Goal: Task Accomplishment & Management: Manage account settings

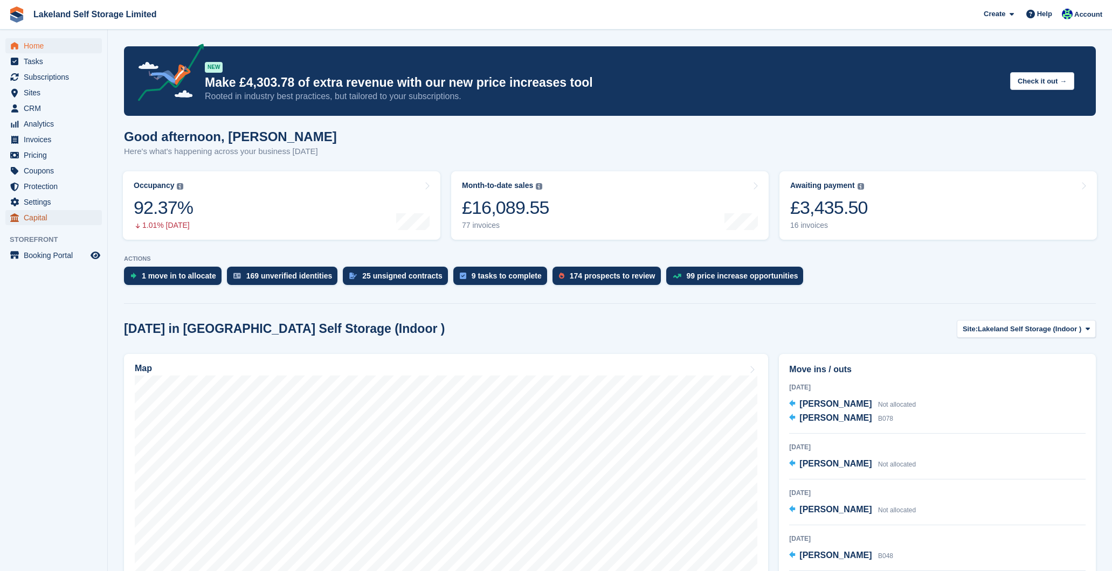
click at [39, 216] on span "Capital" at bounding box center [56, 217] width 65 height 15
click at [40, 47] on span "Home" at bounding box center [56, 45] width 65 height 15
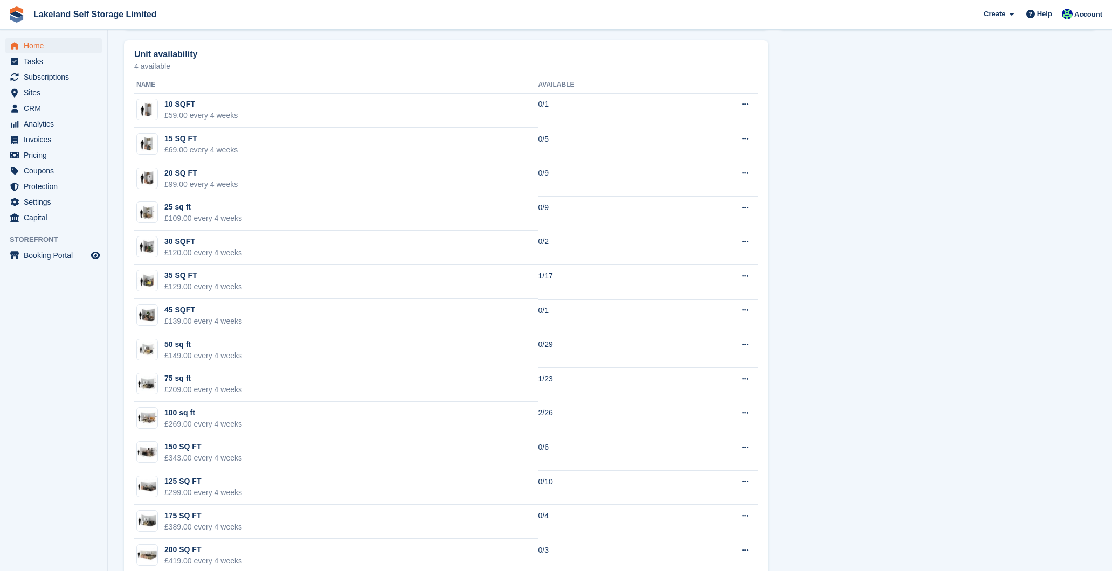
scroll to position [665, 0]
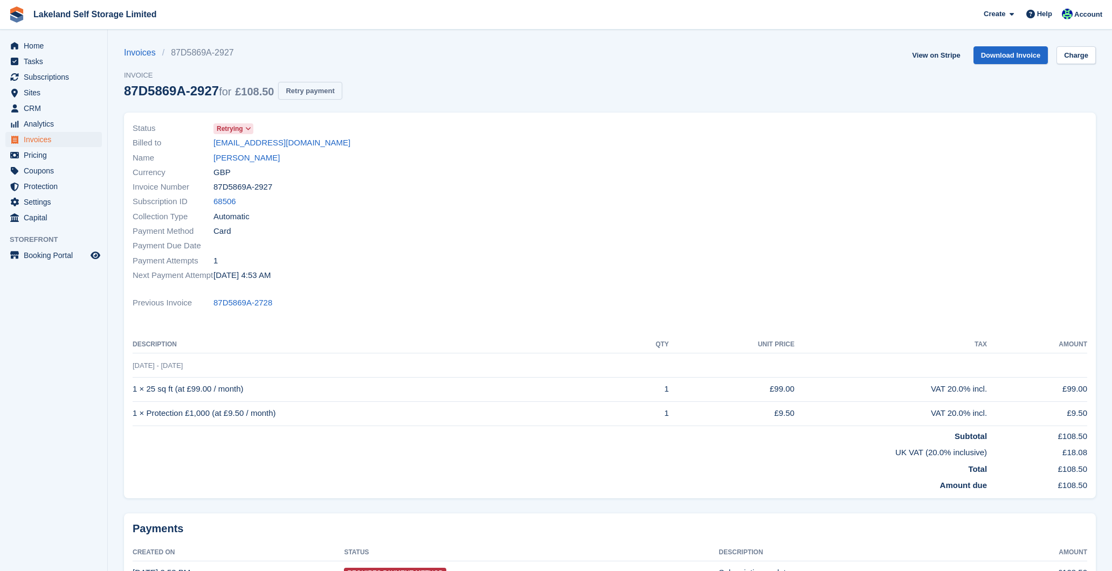
click at [323, 88] on button "Retry payment" at bounding box center [310, 91] width 64 height 18
click at [33, 75] on span "Subscriptions" at bounding box center [56, 77] width 65 height 15
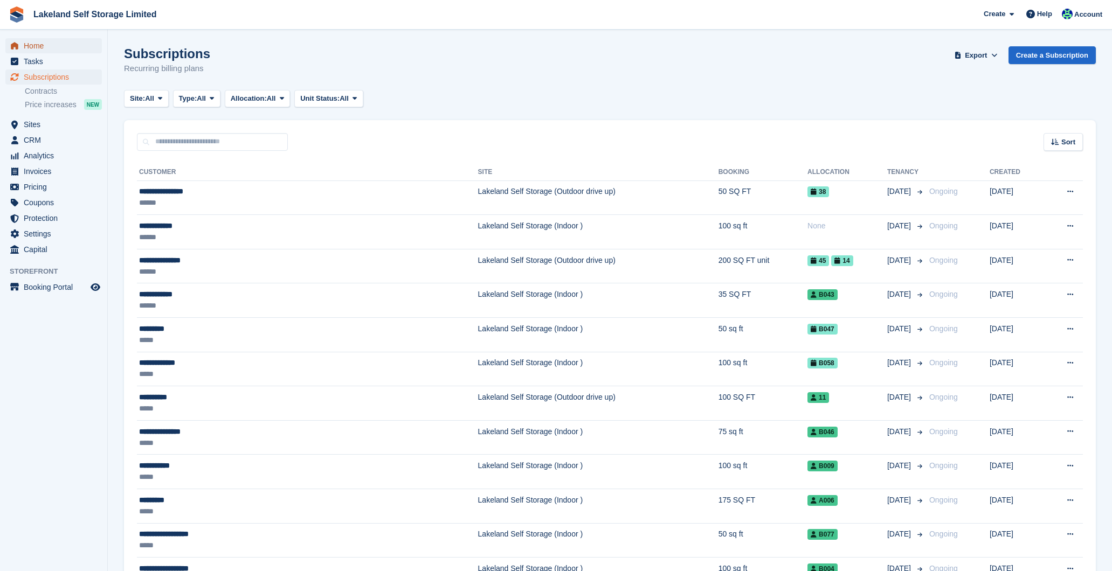
click at [34, 46] on span "Home" at bounding box center [56, 45] width 65 height 15
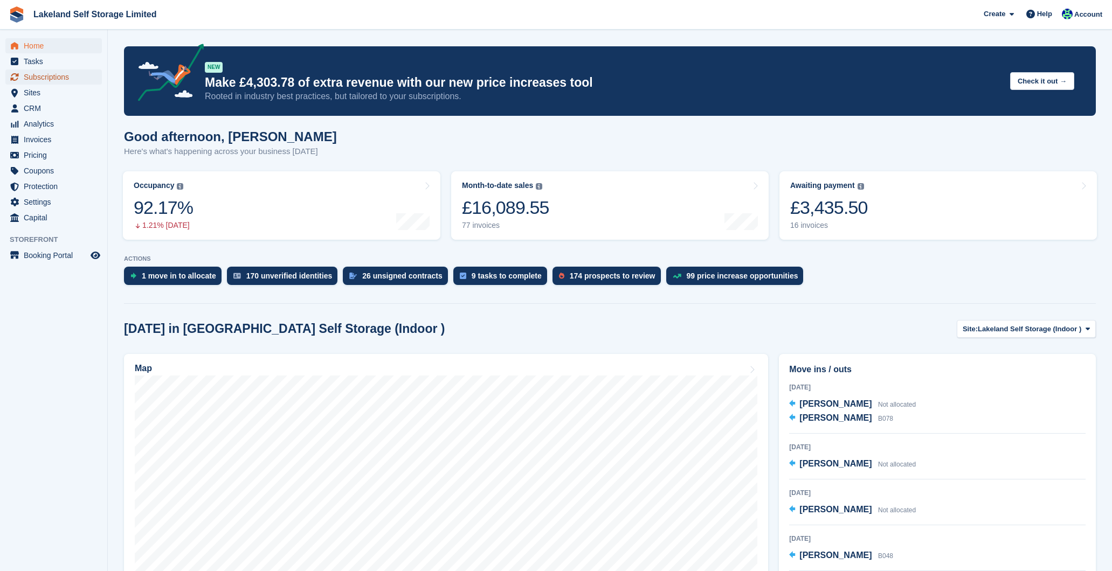
click at [34, 78] on span "Subscriptions" at bounding box center [56, 77] width 65 height 15
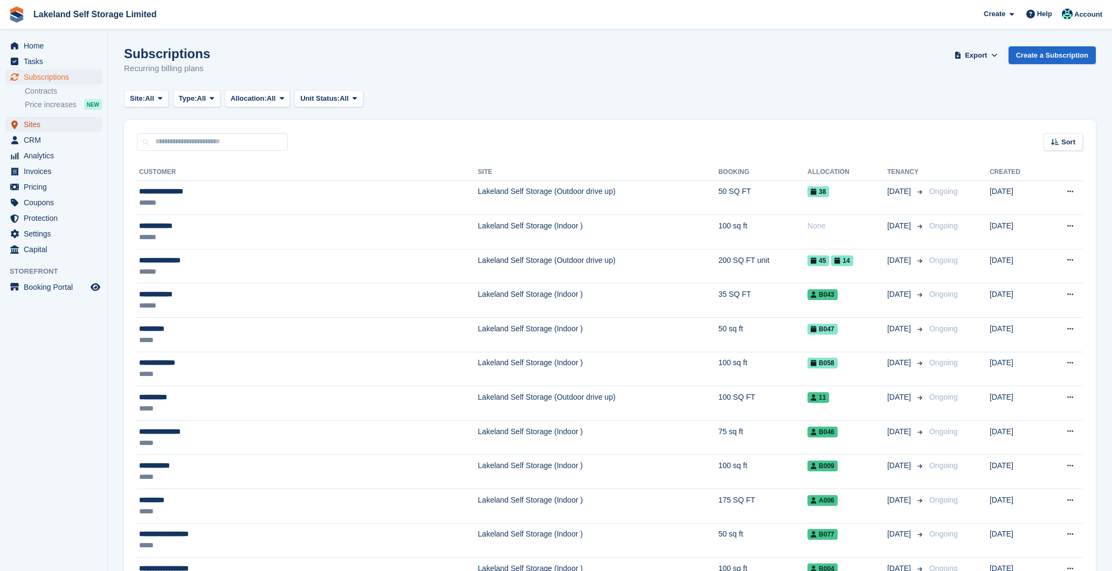
click at [88, 118] on span "Sites" at bounding box center [56, 124] width 65 height 15
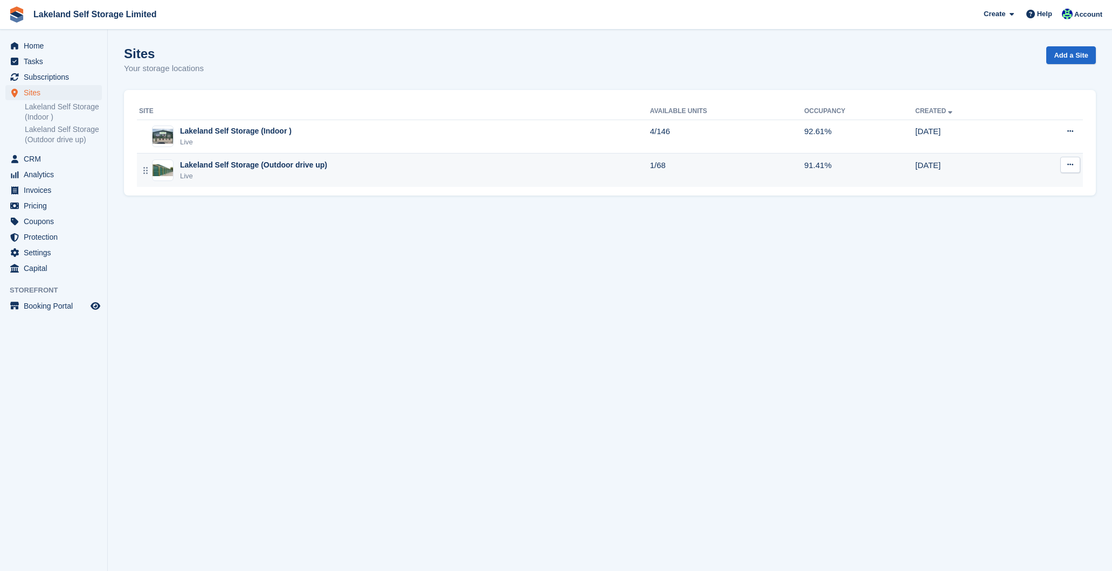
click at [210, 166] on div "Lakeland Self Storage (Outdoor drive up)" at bounding box center [253, 165] width 147 height 11
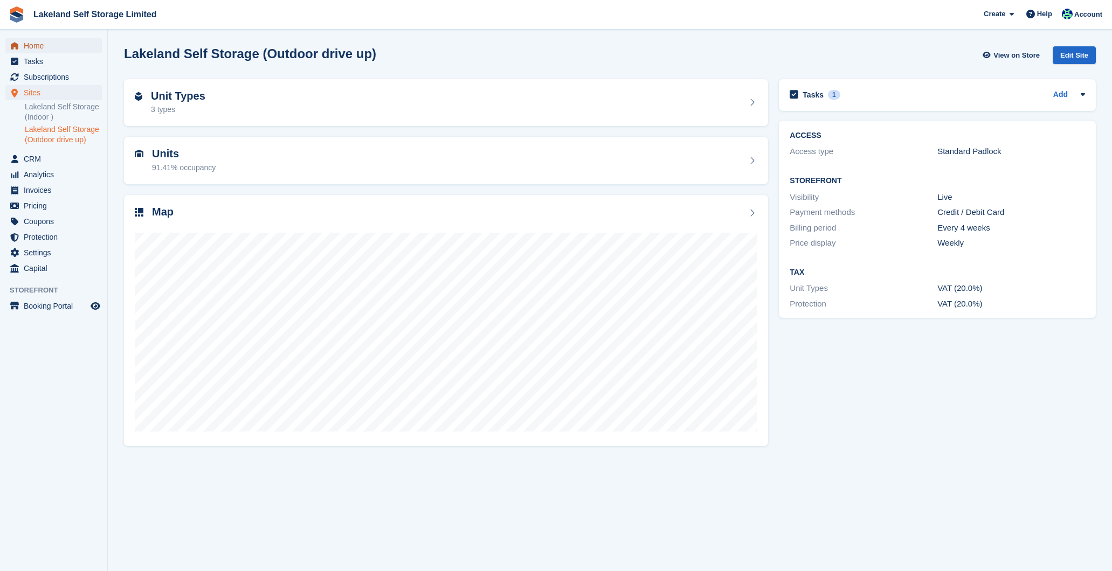
click at [42, 45] on span "Home" at bounding box center [56, 45] width 65 height 15
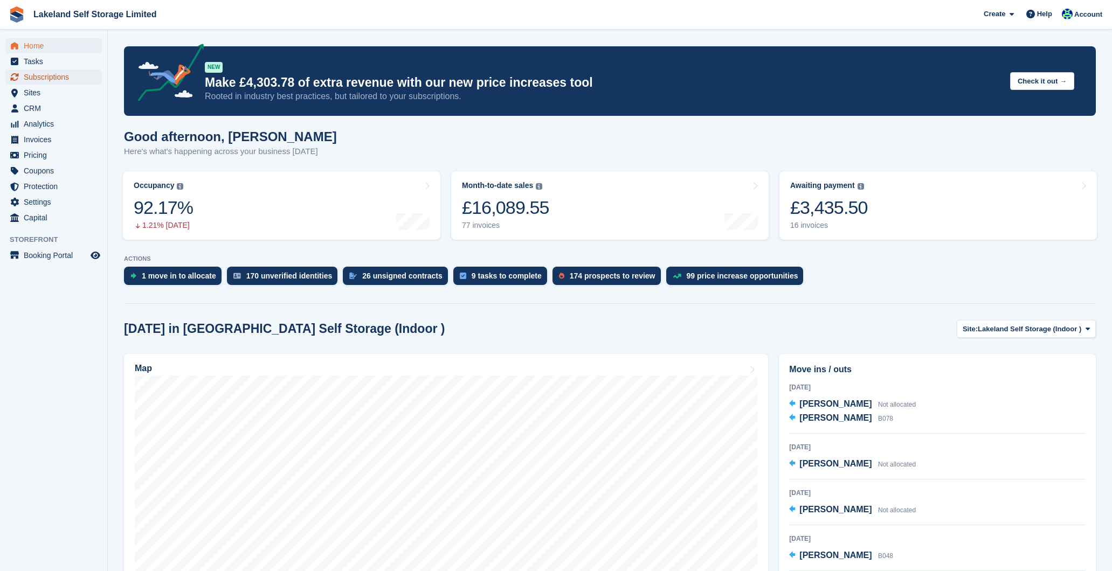
click at [58, 77] on span "Subscriptions" at bounding box center [56, 77] width 65 height 15
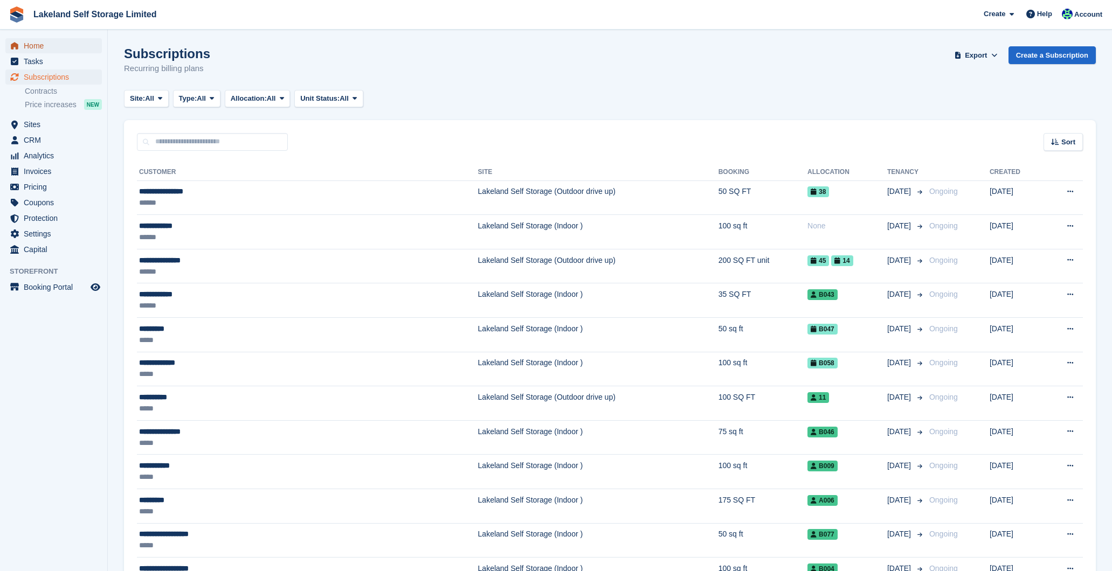
click at [47, 46] on span "Home" at bounding box center [56, 45] width 65 height 15
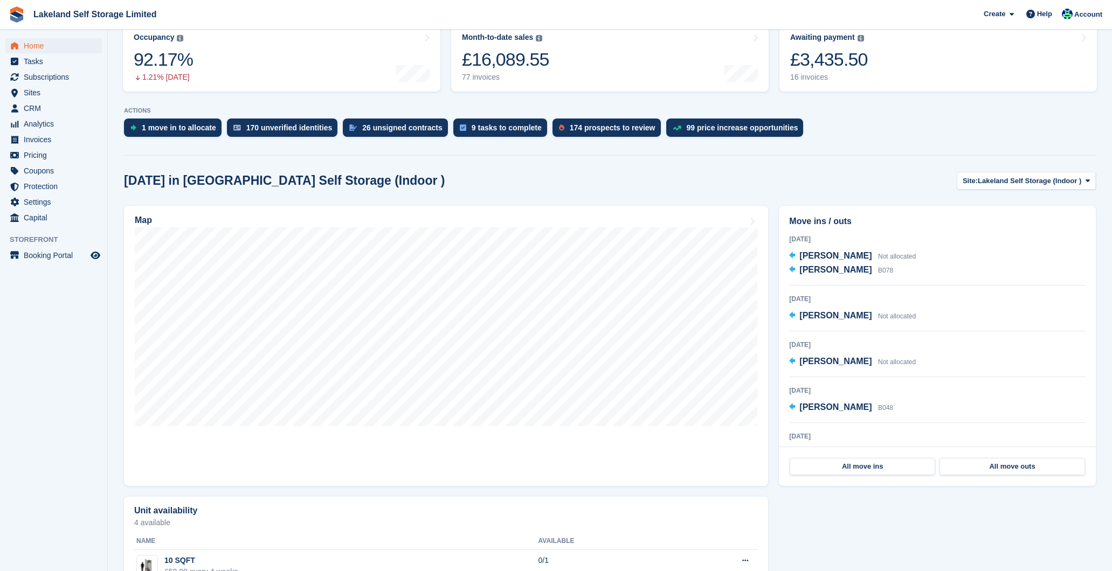
scroll to position [147, 0]
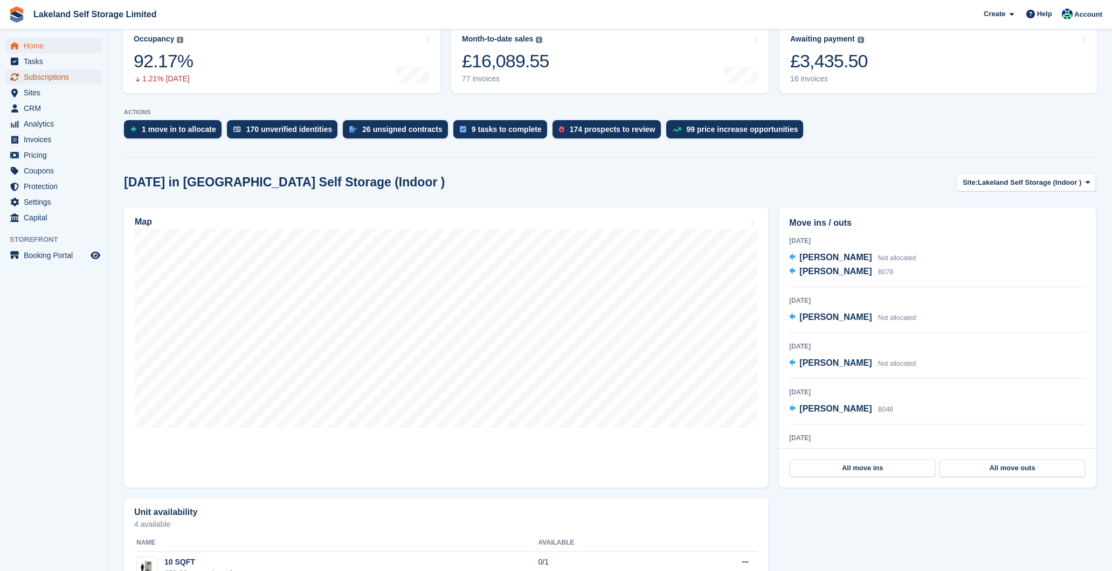
click at [53, 72] on span "Subscriptions" at bounding box center [56, 77] width 65 height 15
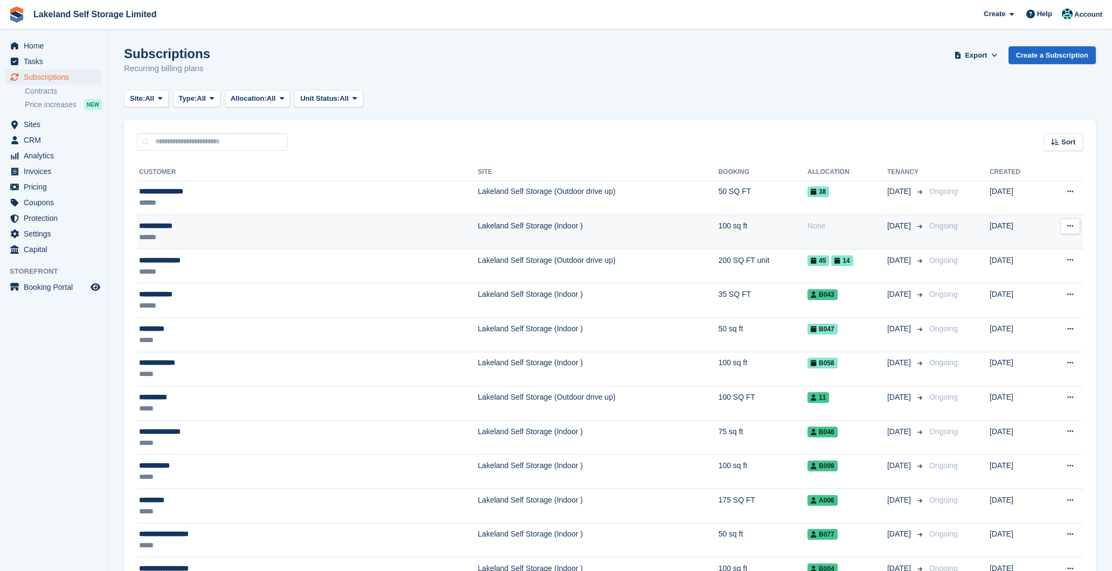
scroll to position [1, 0]
